Goal: Find specific page/section: Find specific page/section

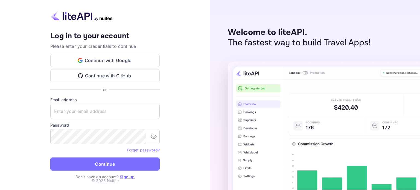
type input "[EMAIL_ADDRESS][DOMAIN_NAME]"
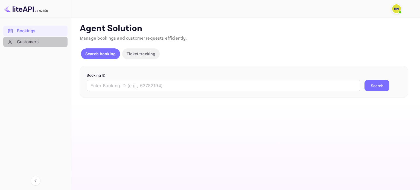
click at [33, 42] on div "Customers" at bounding box center [41, 42] width 48 height 6
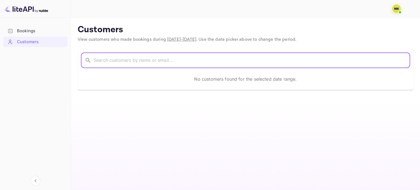
click at [124, 64] on input "text" at bounding box center [252, 60] width 317 height 15
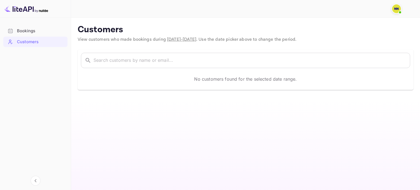
click at [195, 40] on span "[DATE] - [DATE]" at bounding box center [181, 40] width 29 height 6
click at [35, 28] on div "Bookings" at bounding box center [41, 31] width 48 height 6
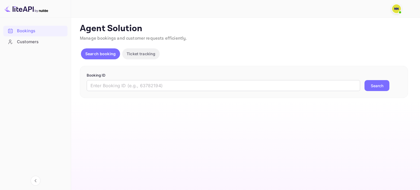
click at [397, 10] on img at bounding box center [396, 8] width 9 height 9
